Goal: Information Seeking & Learning: Learn about a topic

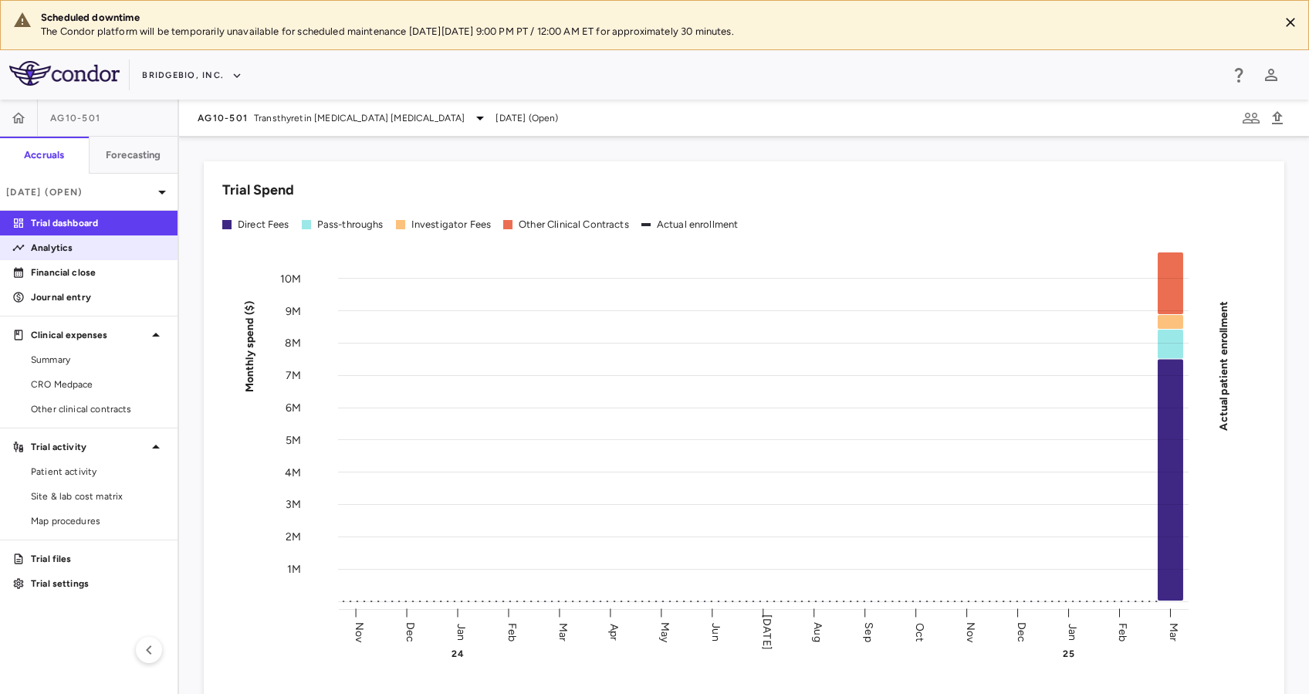
click at [59, 246] on p "Analytics" at bounding box center [98, 248] width 134 height 14
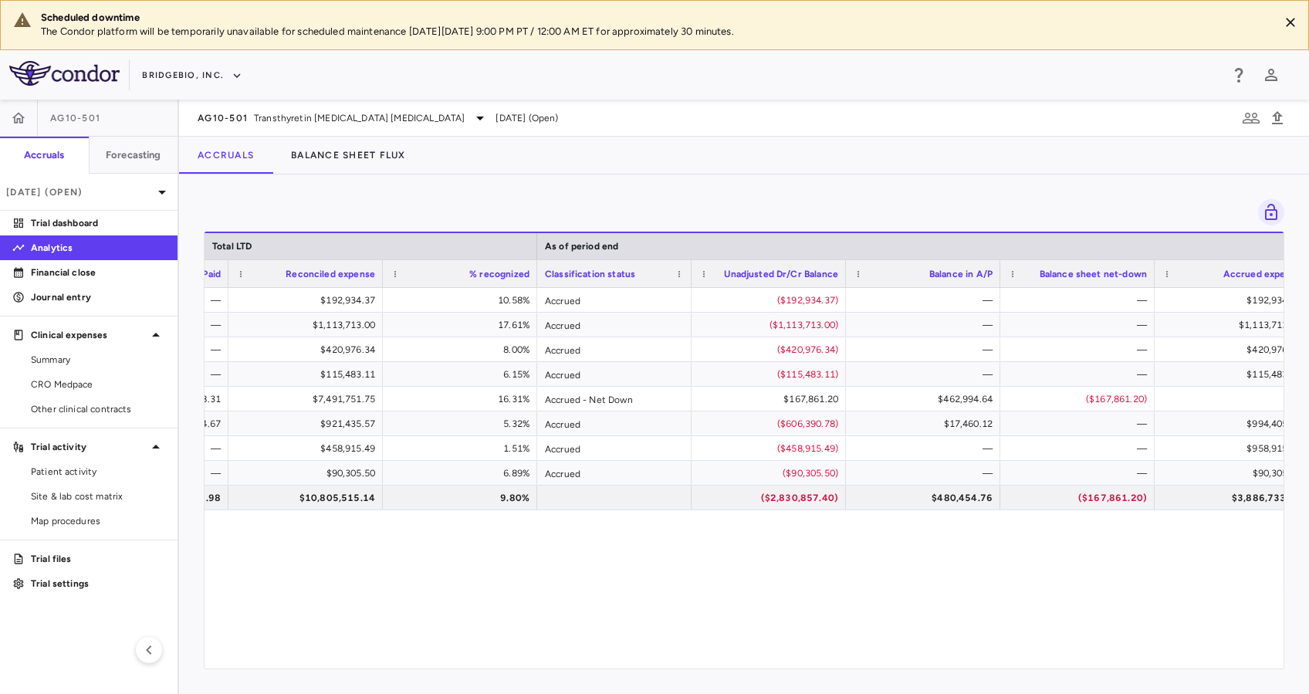
scroll to position [0, 1177]
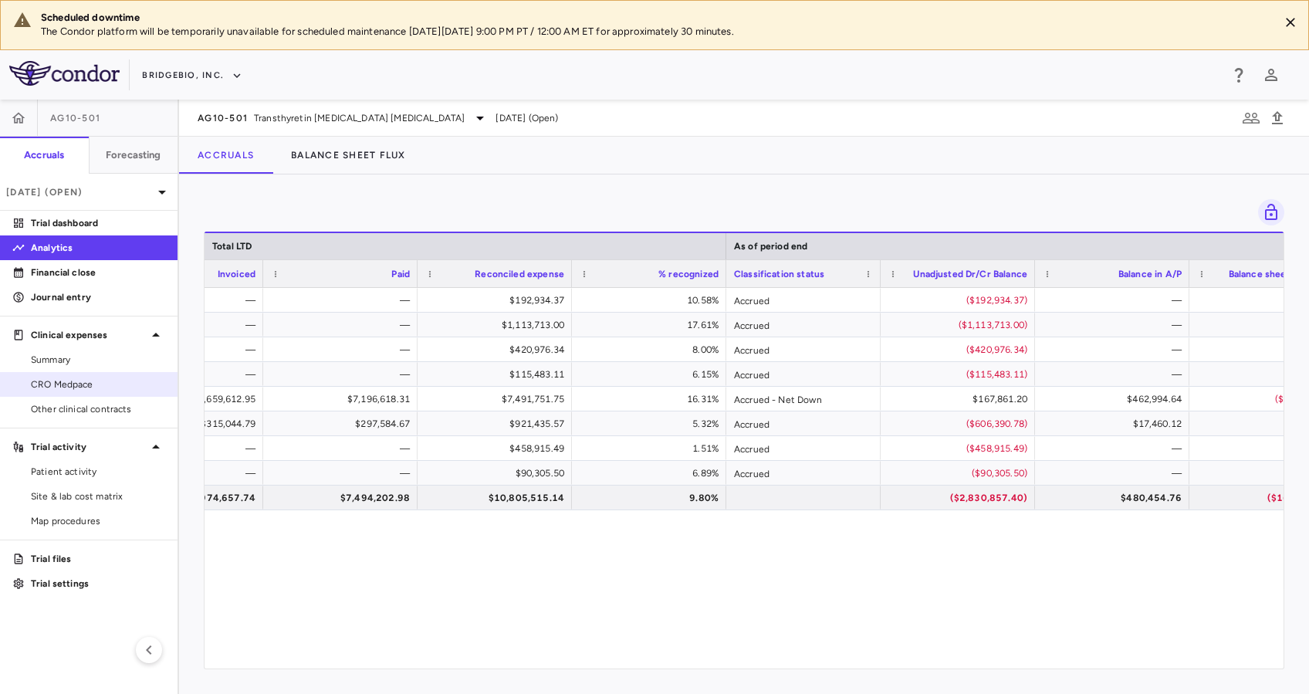
click at [111, 389] on span "CRO Medpace" at bounding box center [98, 385] width 134 height 14
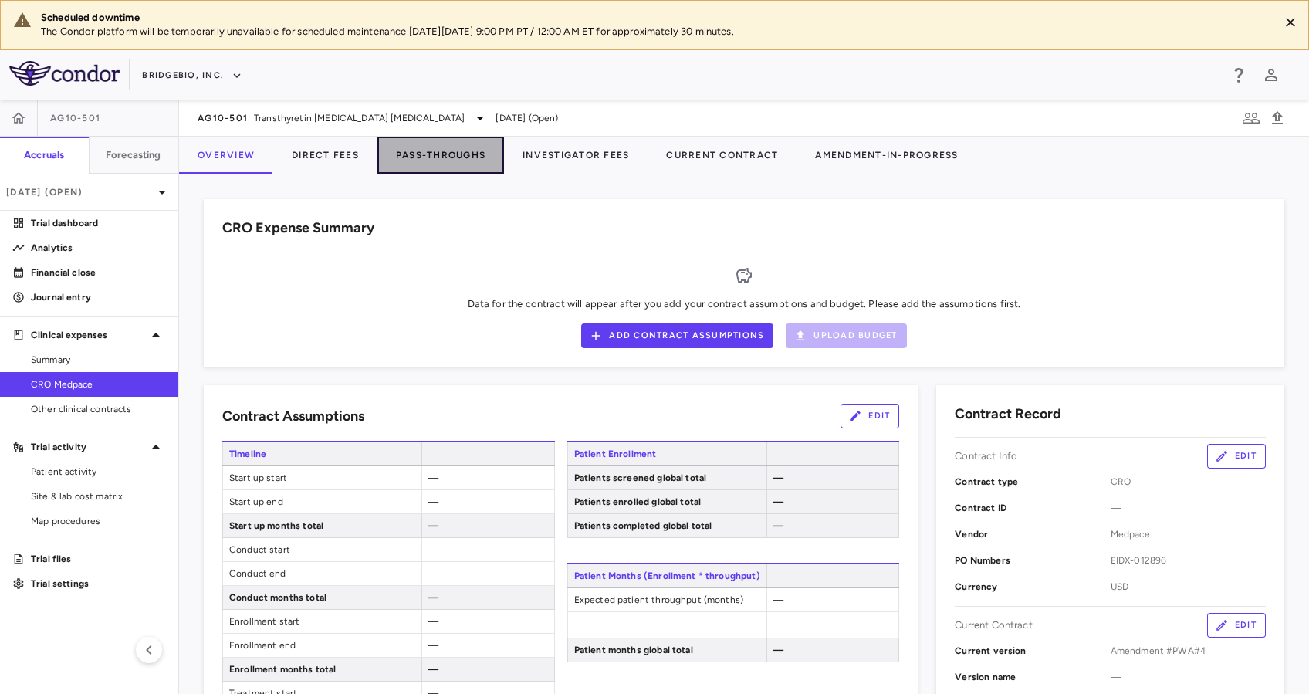
click at [458, 163] on button "Pass-Throughs" at bounding box center [441, 155] width 127 height 37
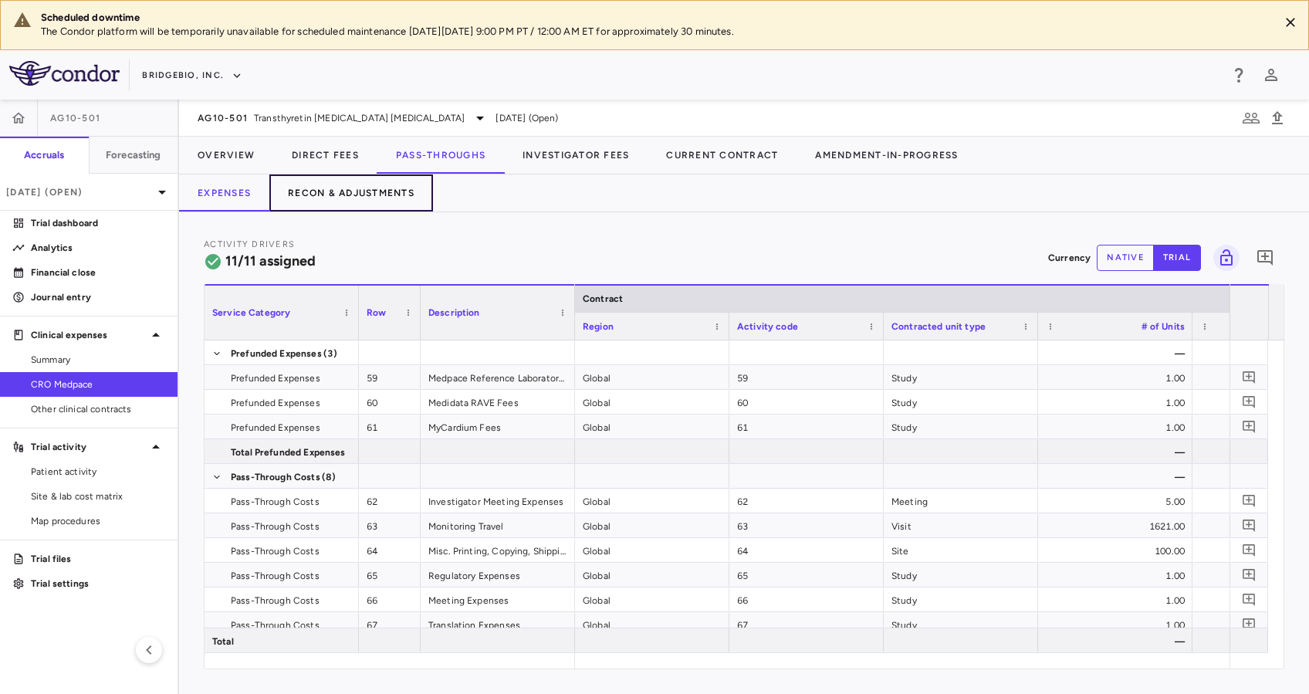
click at [378, 191] on button "Recon & Adjustments" at bounding box center [351, 192] width 164 height 37
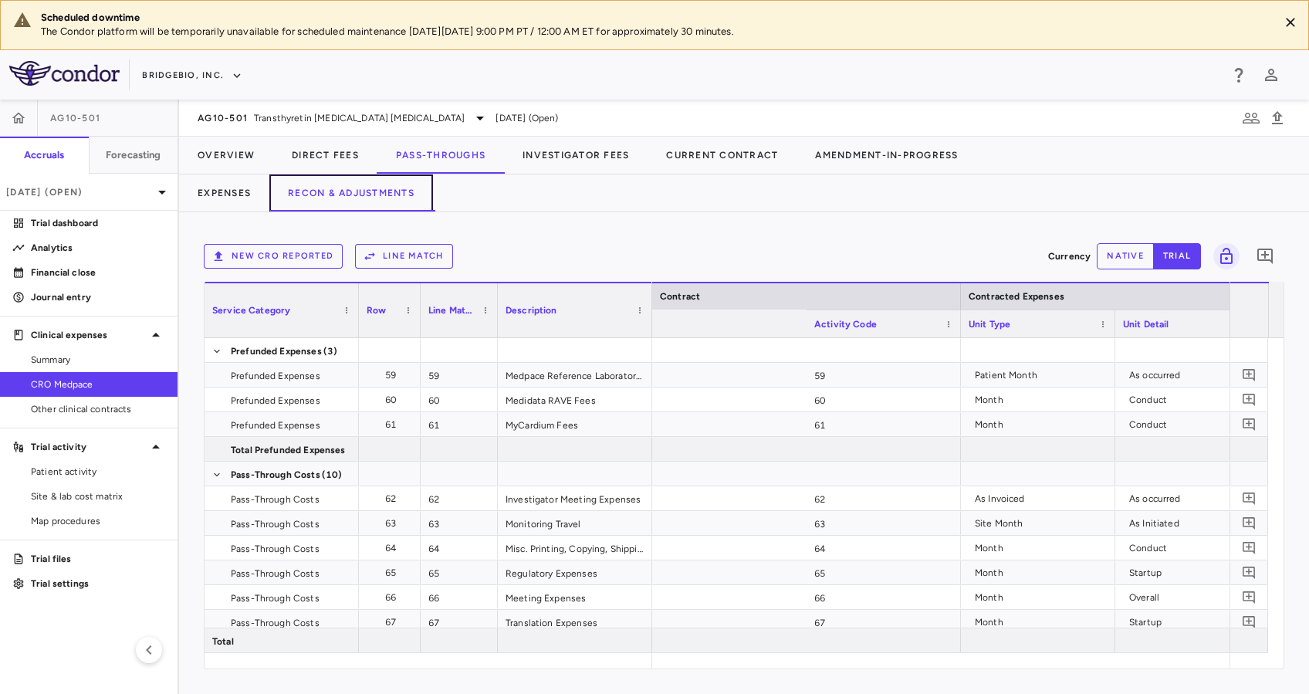
scroll to position [0, 2626]
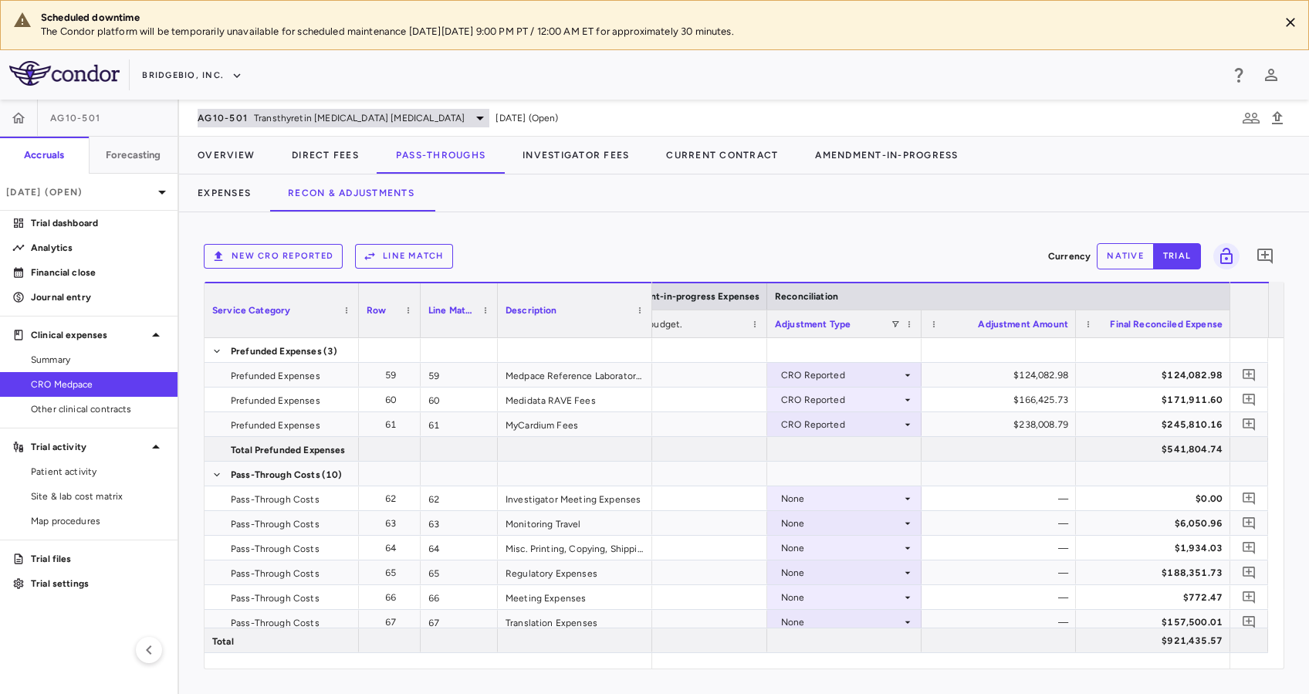
click at [375, 120] on span "Transthyretin [MEDICAL_DATA] [MEDICAL_DATA]" at bounding box center [359, 118] width 211 height 14
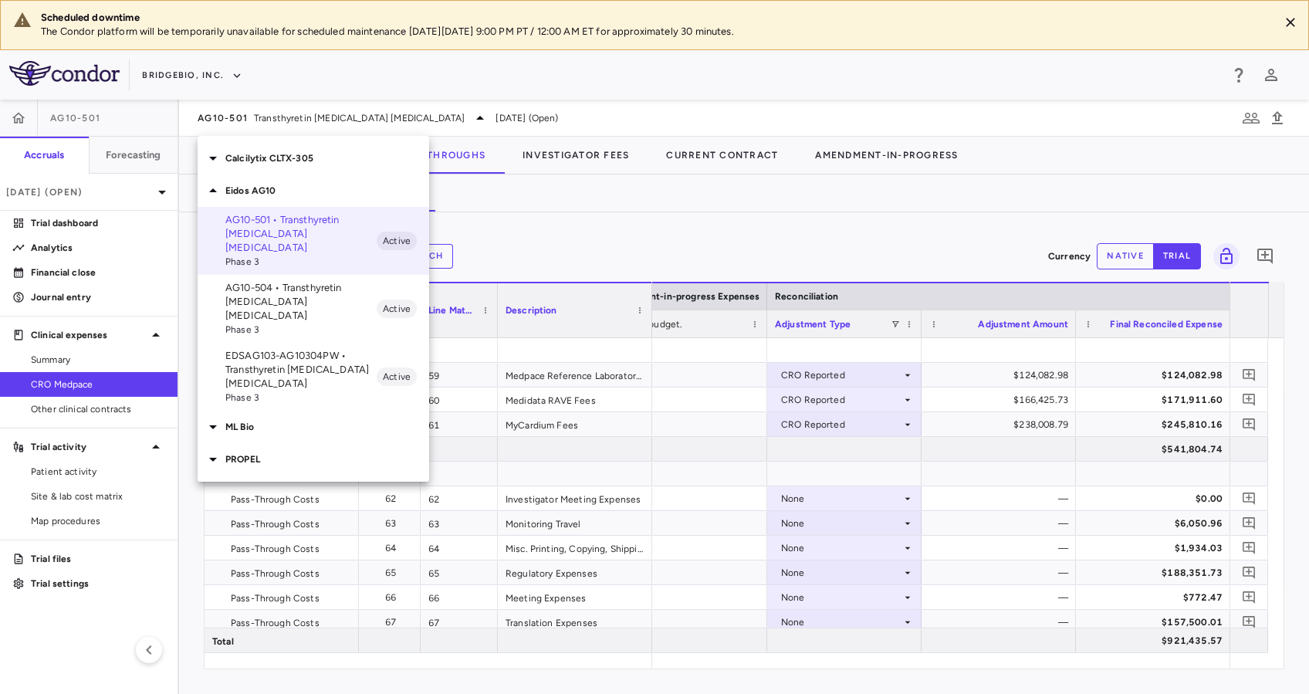
click at [296, 323] on span "Phase 3" at bounding box center [300, 330] width 151 height 14
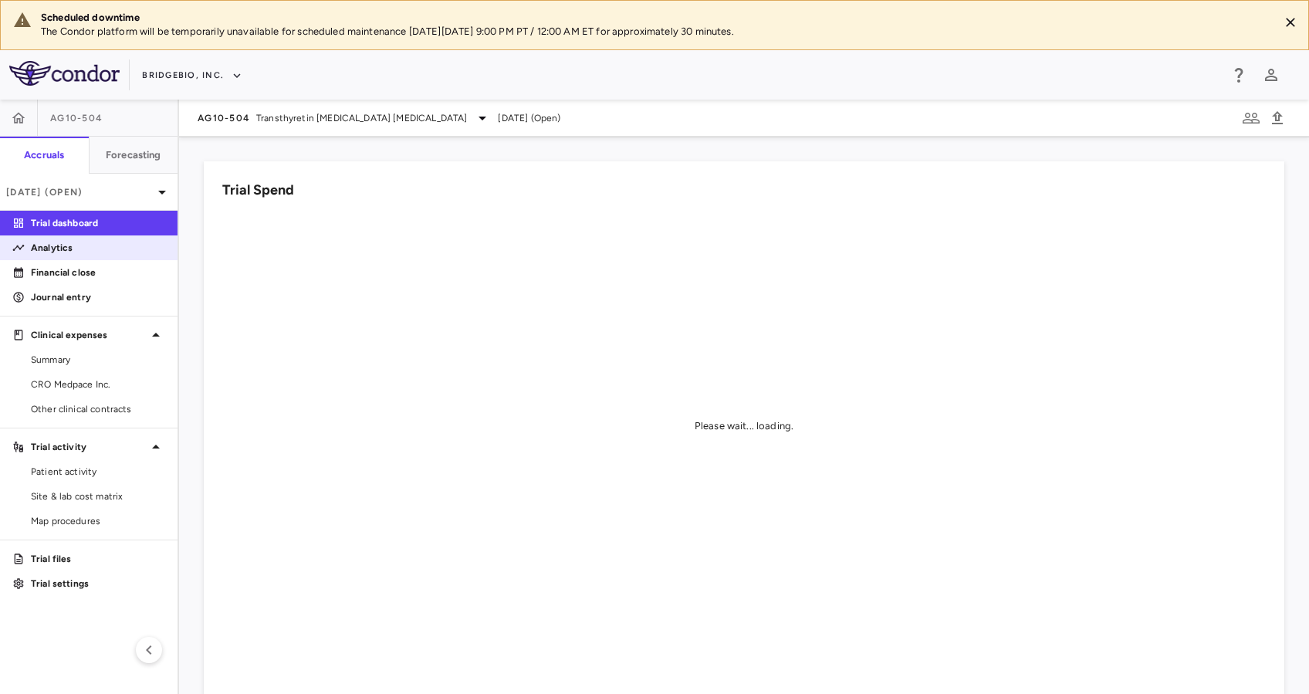
click at [67, 246] on p "Analytics" at bounding box center [98, 248] width 134 height 14
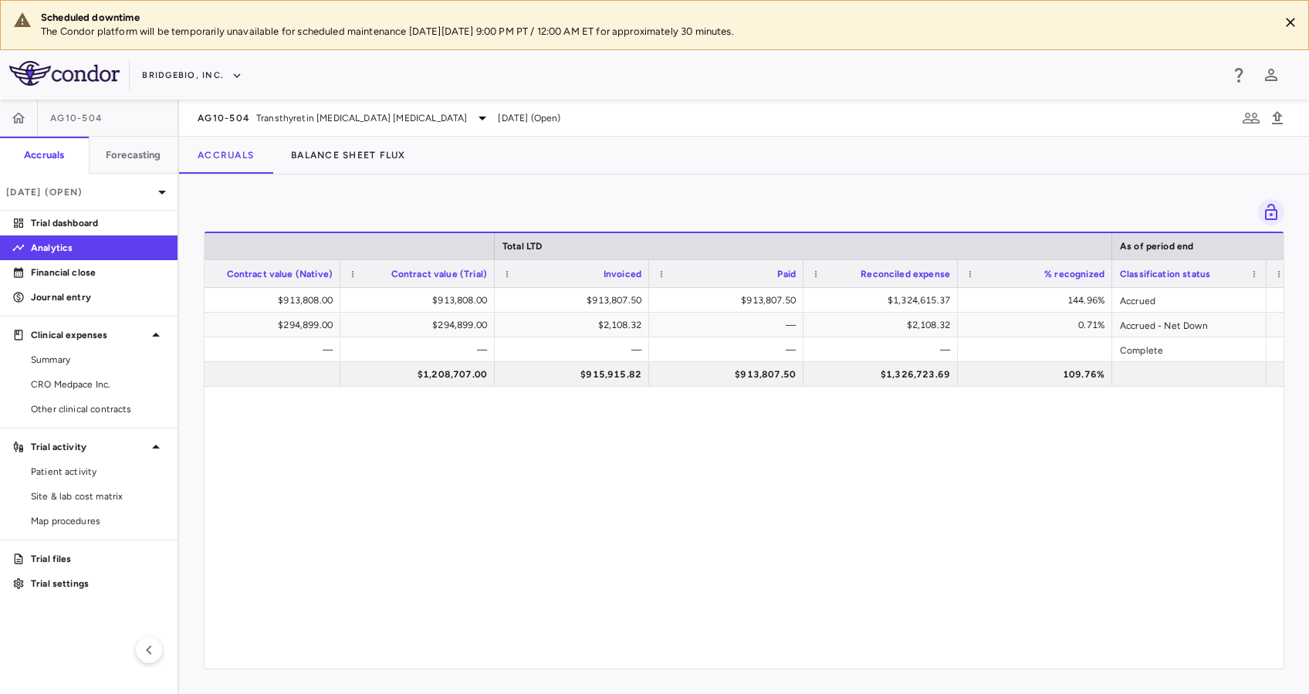
scroll to position [0, 784]
click at [926, 513] on div "DIRECT_FEES $913,808.00 $913,808.00 $913,807.50 $913,807.50 $1,324,615.37 144.9…" at bounding box center [744, 470] width 1079 height 365
click at [414, 127] on div "AG10-504 Transthyretin [MEDICAL_DATA] [MEDICAL_DATA] [DATE] (Open)" at bounding box center [744, 118] width 1130 height 37
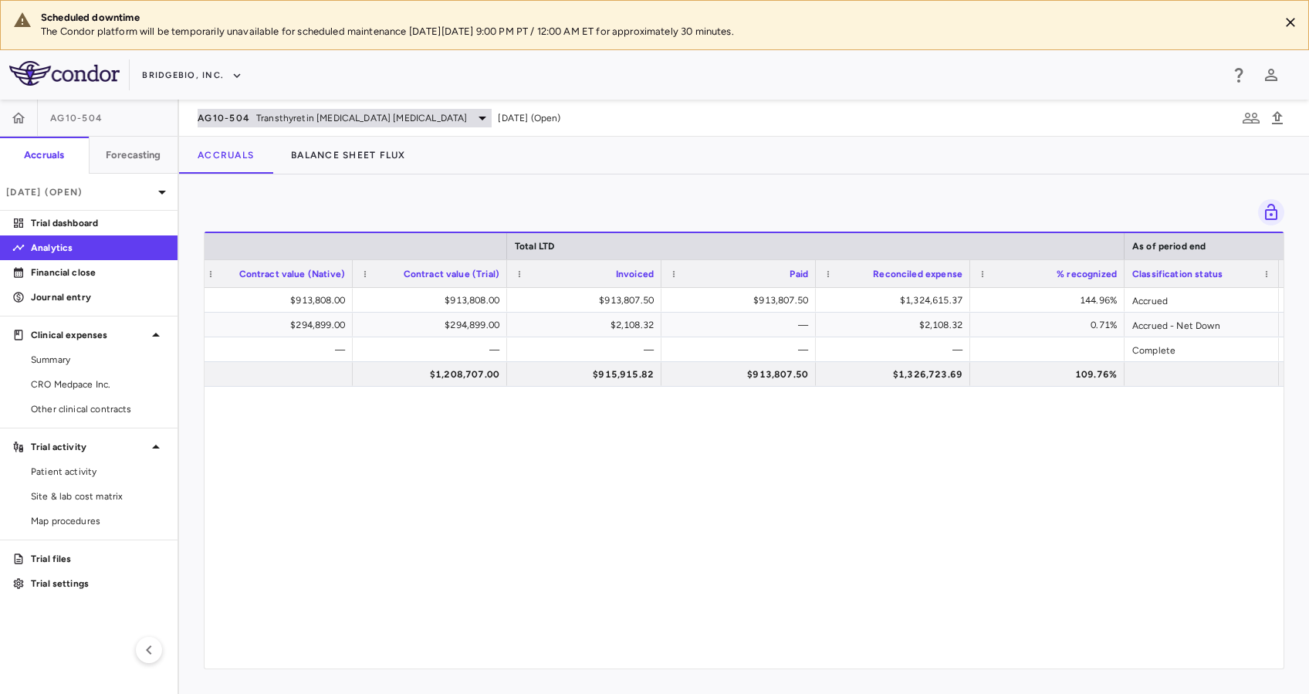
click at [407, 111] on span "Transthyretin [MEDICAL_DATA] [MEDICAL_DATA]" at bounding box center [361, 118] width 211 height 14
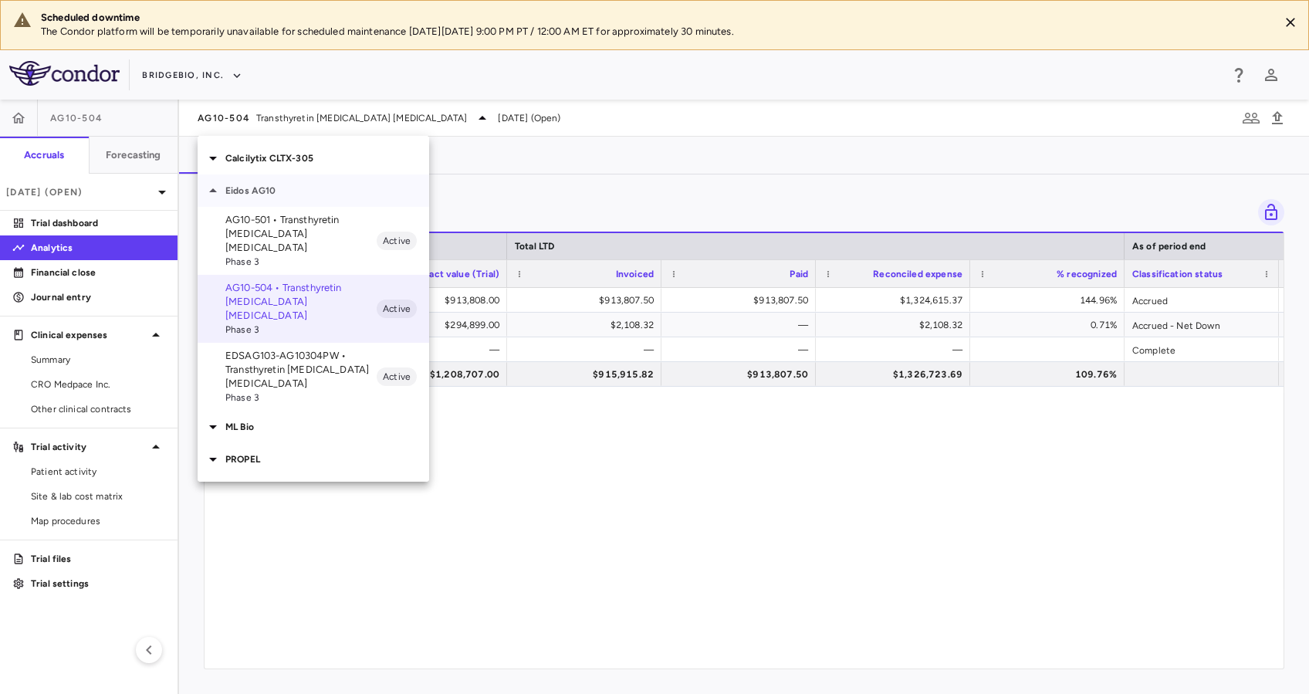
click at [283, 184] on p "Eidos AG10" at bounding box center [327, 191] width 204 height 14
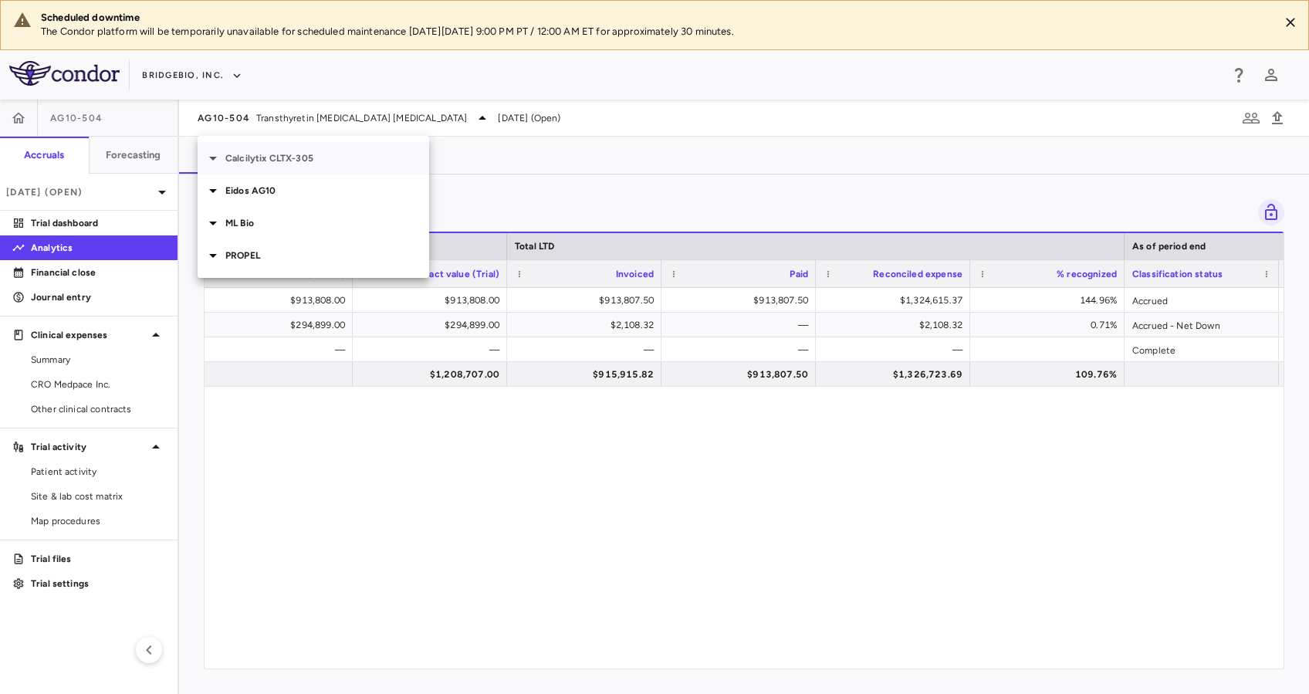
click at [285, 150] on div "Calcilytix CLTX-305" at bounding box center [314, 158] width 232 height 32
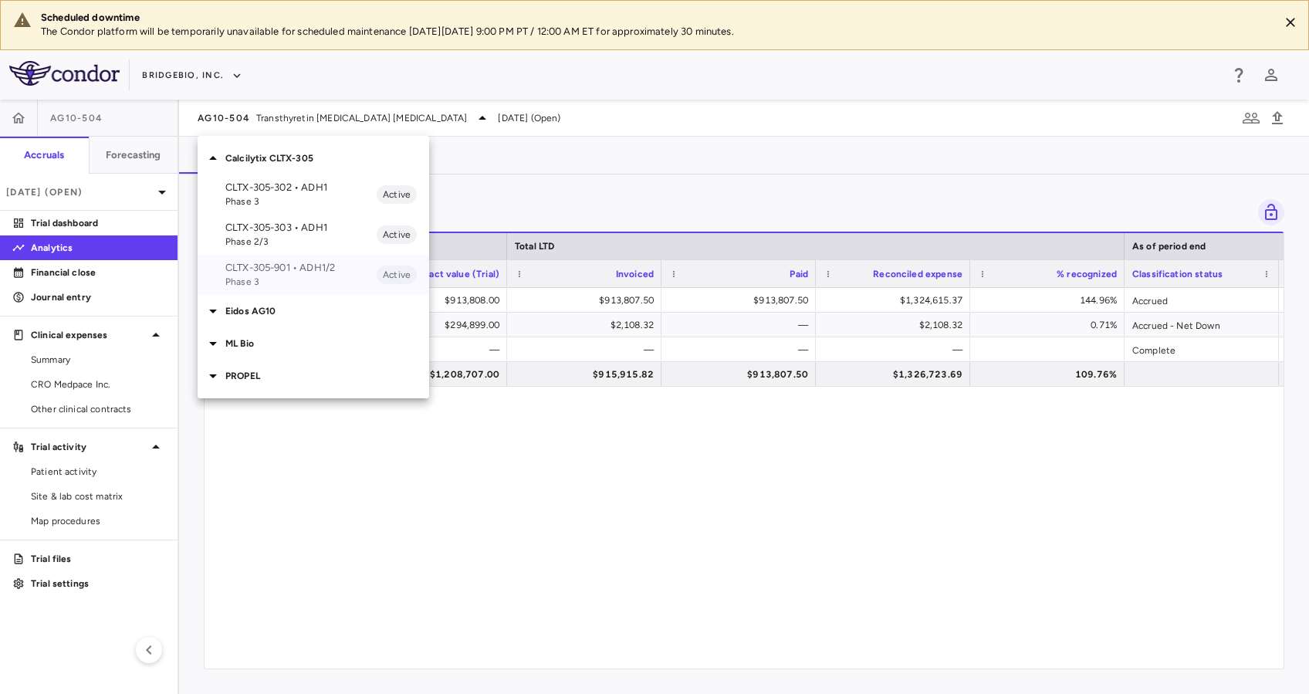
click at [310, 278] on span "Phase 3" at bounding box center [300, 282] width 151 height 14
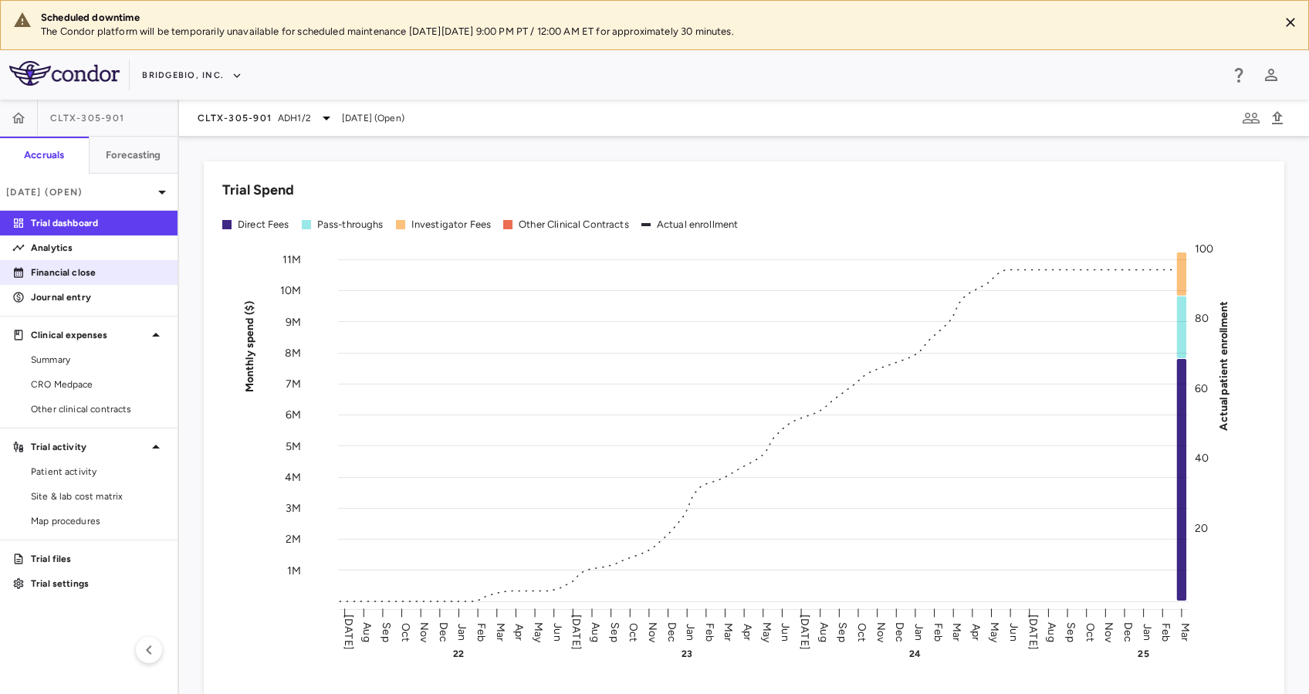
click at [76, 261] on link "Financial close" at bounding box center [89, 272] width 178 height 23
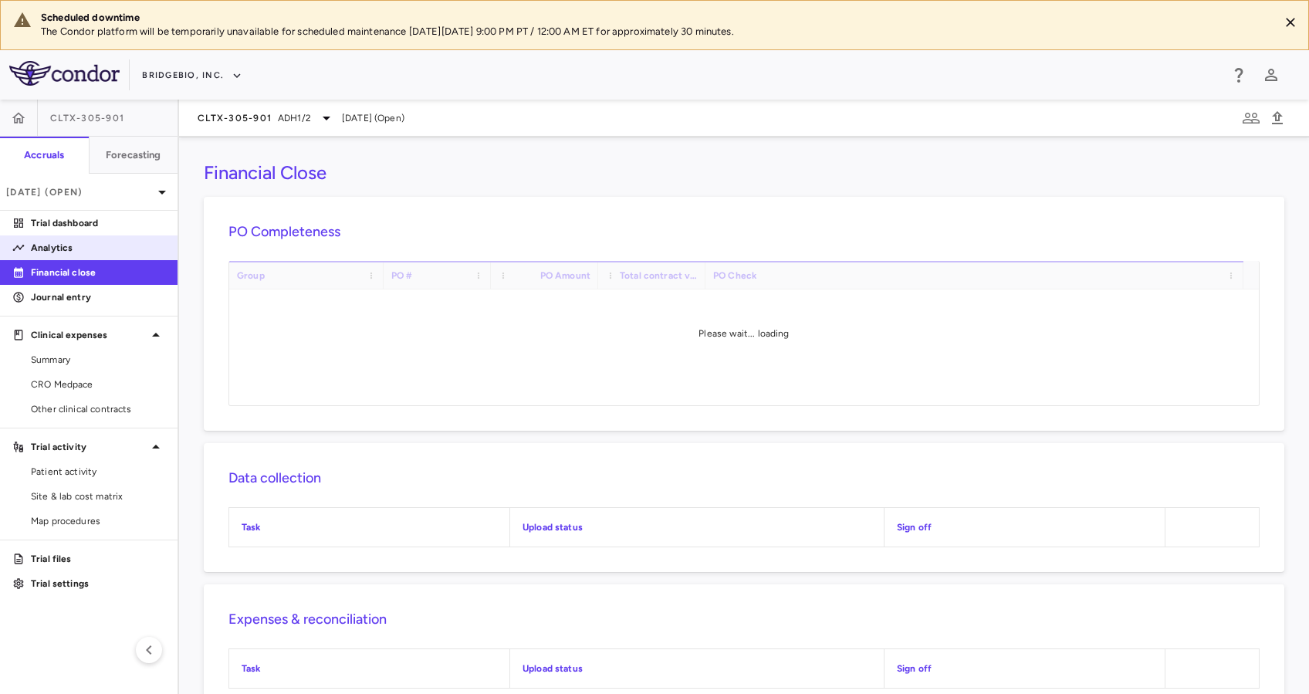
click at [73, 247] on p "Analytics" at bounding box center [98, 248] width 134 height 14
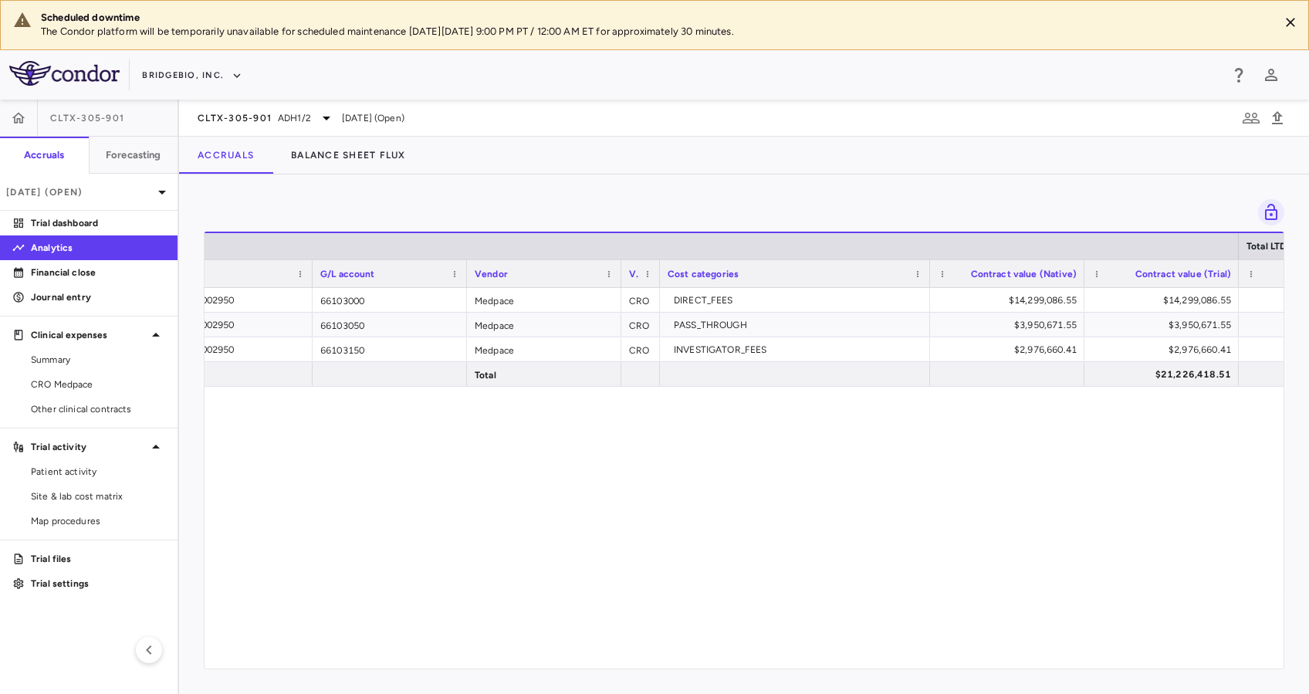
scroll to position [0, 195]
